Goal: Task Accomplishment & Management: Manage account settings

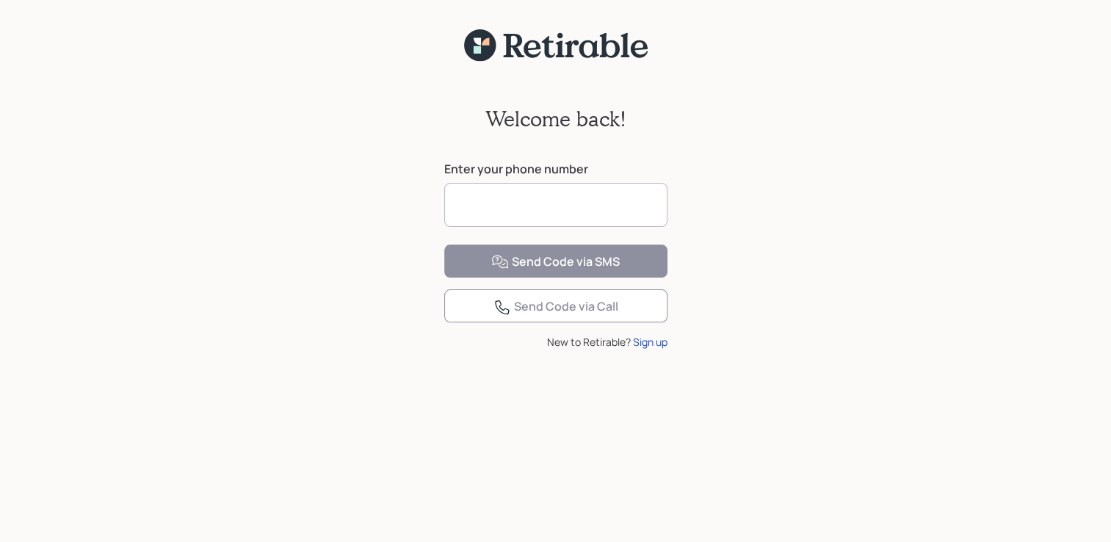
type input "**********"
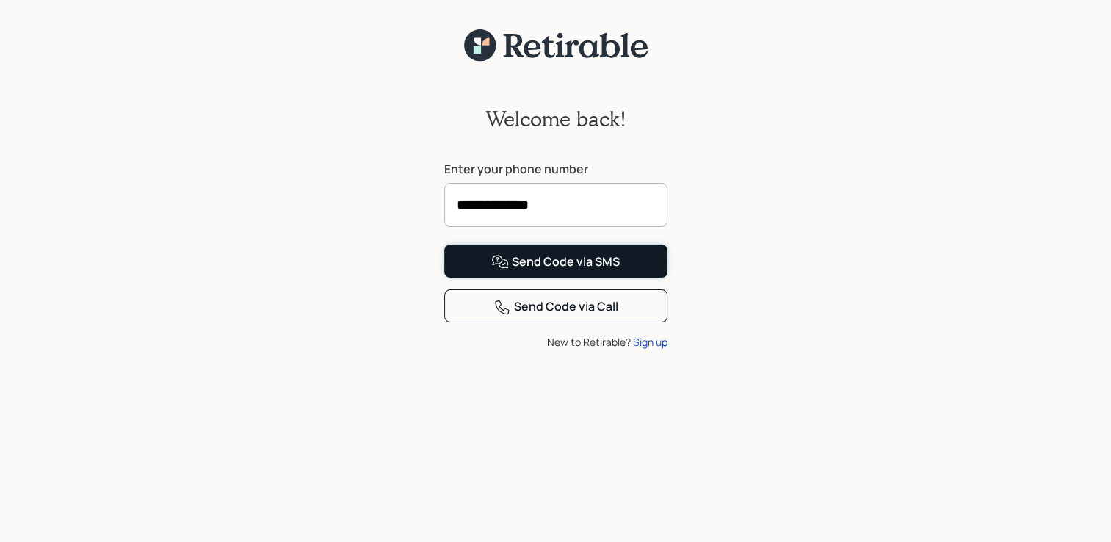
click at [581, 271] on div "Send Code via SMS" at bounding box center [555, 262] width 129 height 18
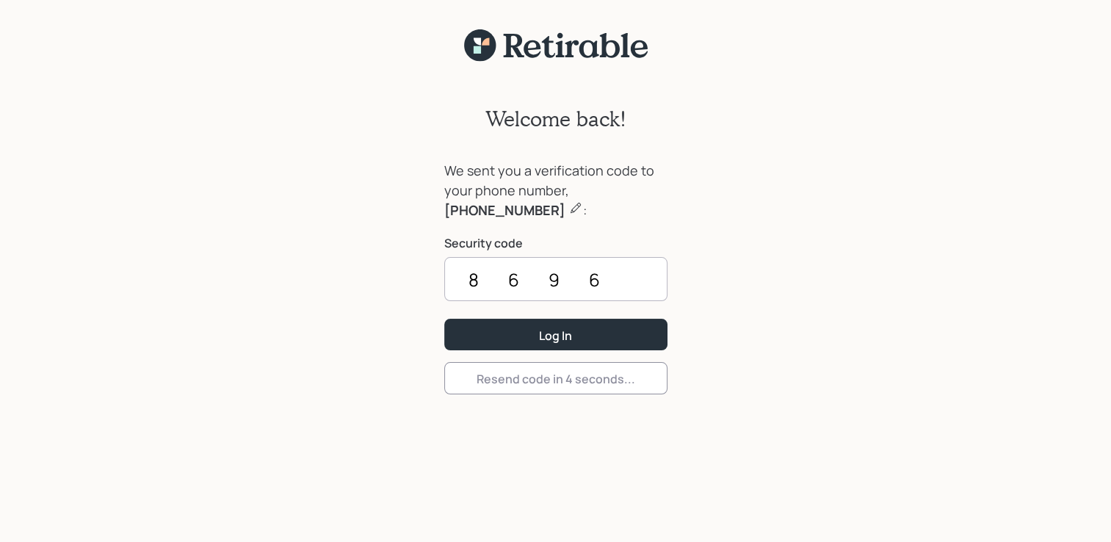
type input "8696"
click at [444, 319] on button "Log In" at bounding box center [555, 335] width 223 height 32
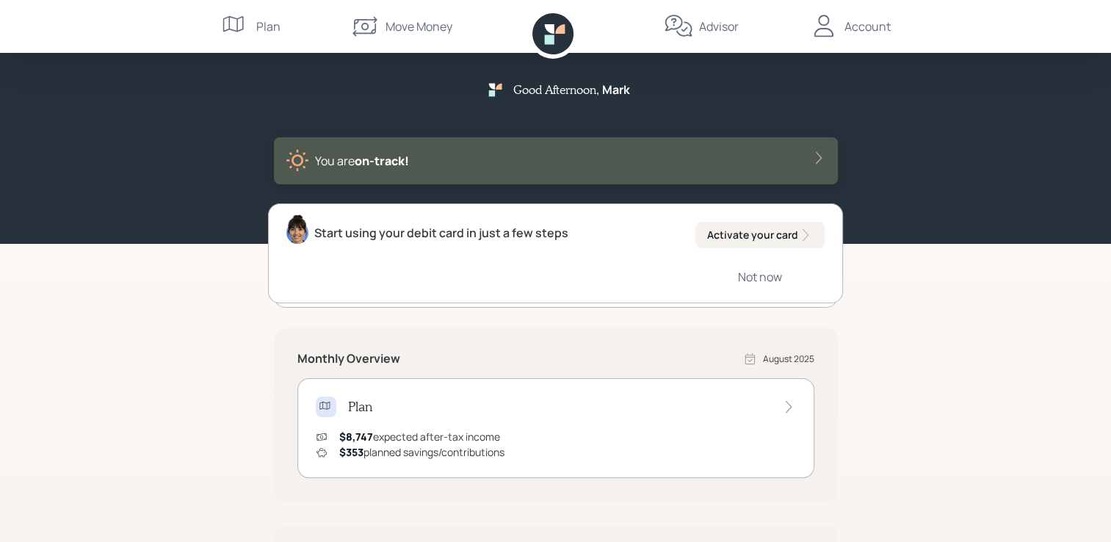
click at [871, 37] on div "Account" at bounding box center [850, 26] width 82 height 53
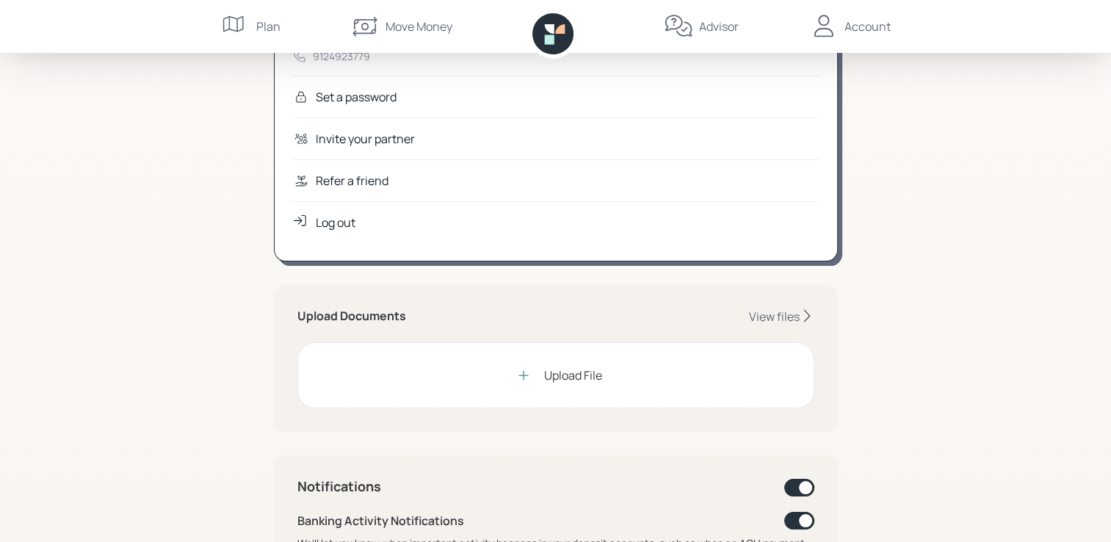
scroll to position [220, 0]
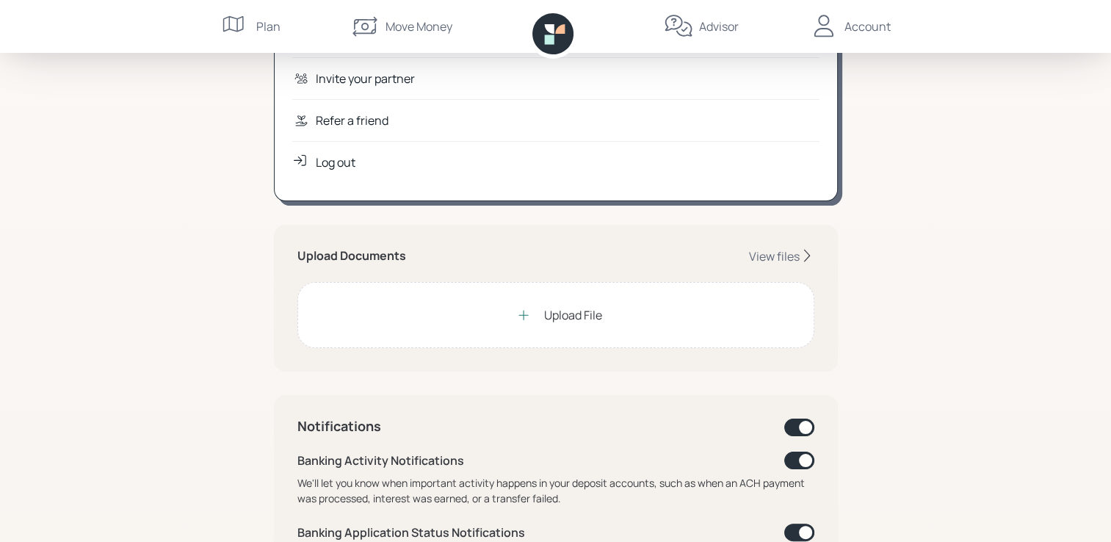
click at [264, 32] on div "Plan" at bounding box center [268, 27] width 24 height 18
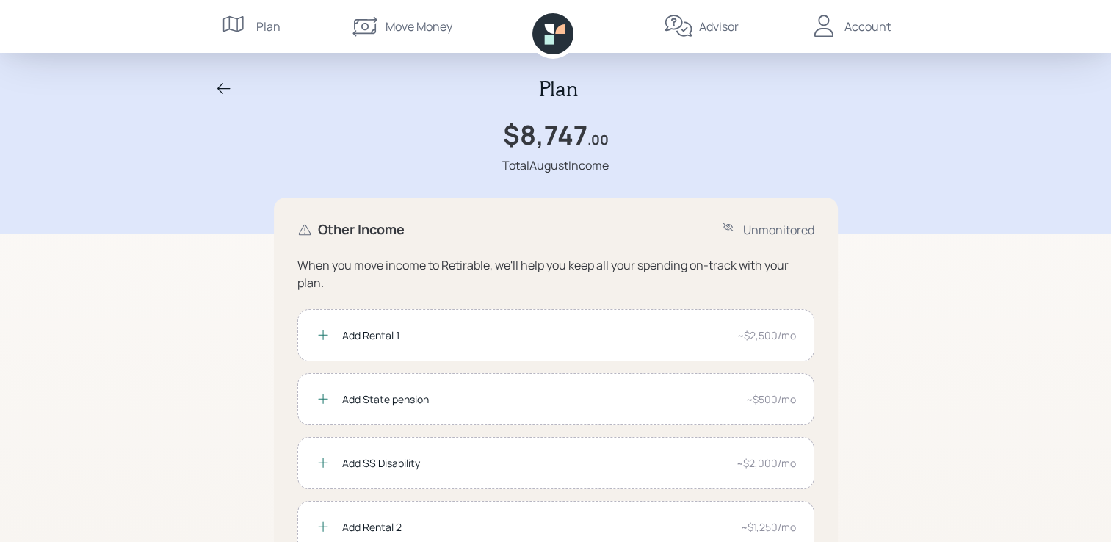
click at [555, 37] on icon at bounding box center [552, 33] width 41 height 41
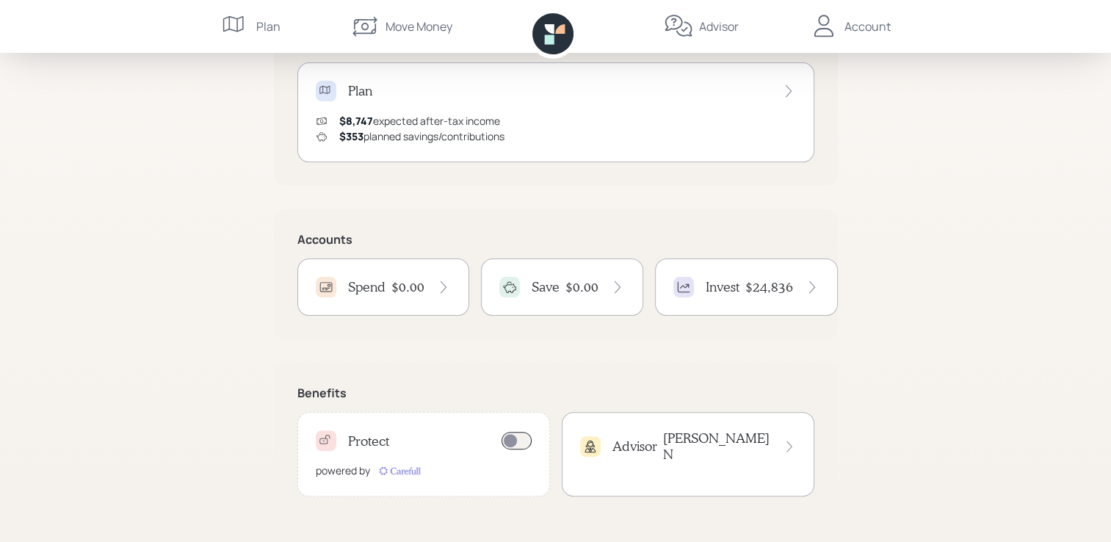
scroll to position [317, 0]
